Goal: Use online tool/utility: Utilize a website feature to perform a specific function

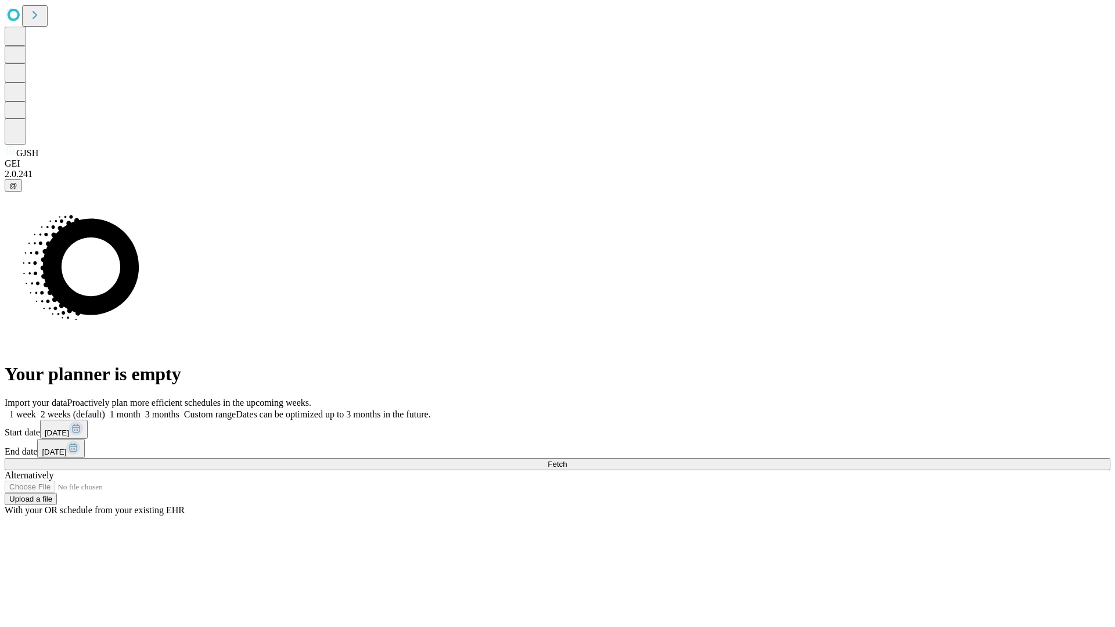
click at [567, 460] on span "Fetch" at bounding box center [557, 464] width 19 height 9
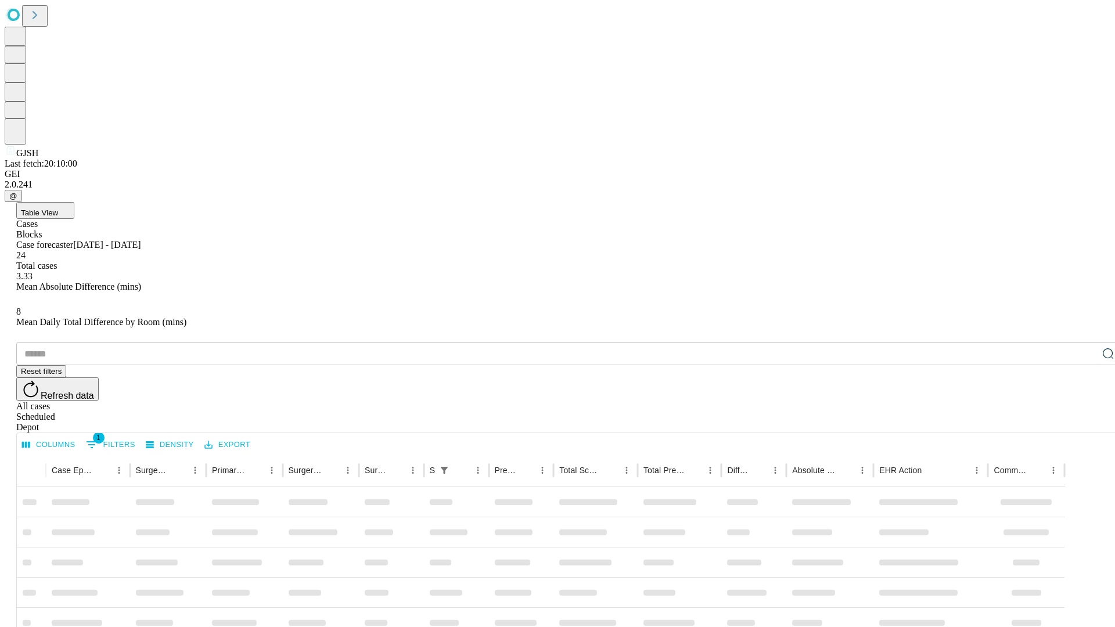
click at [58, 208] on span "Table View" at bounding box center [39, 212] width 37 height 9
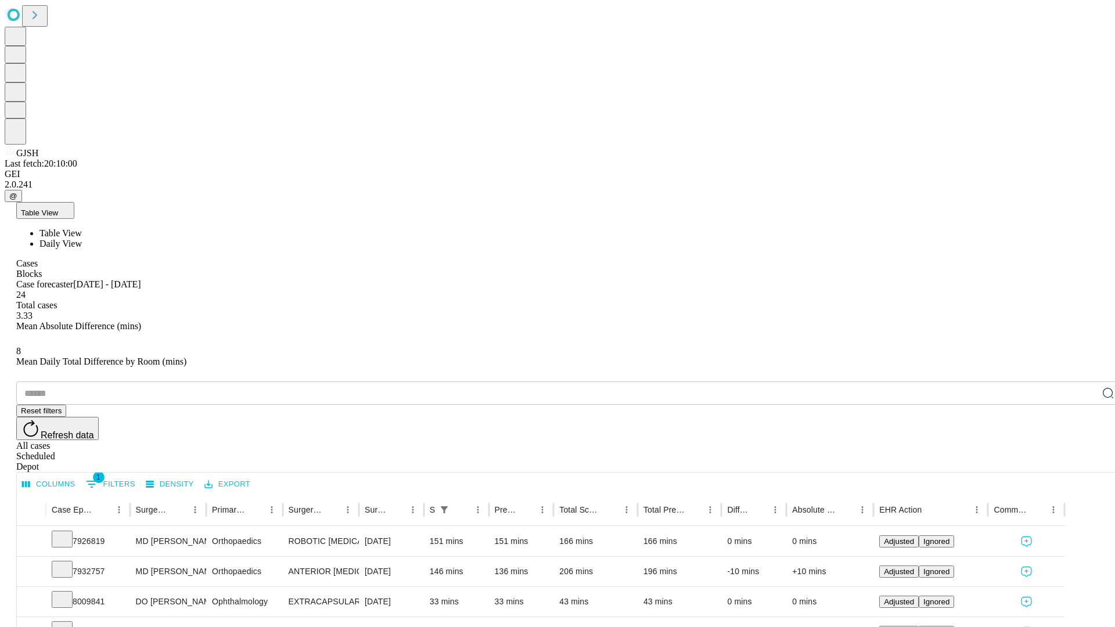
click at [82, 239] on span "Daily View" at bounding box center [60, 244] width 42 height 10
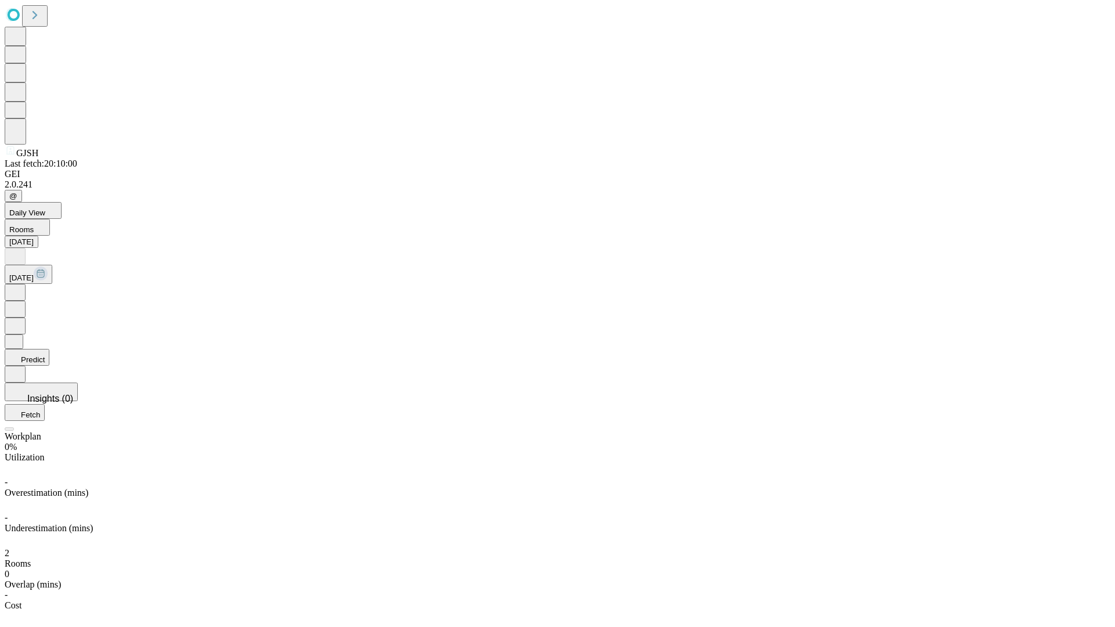
click at [49, 349] on button "Predict" at bounding box center [27, 357] width 45 height 17
